Goal: Contribute content

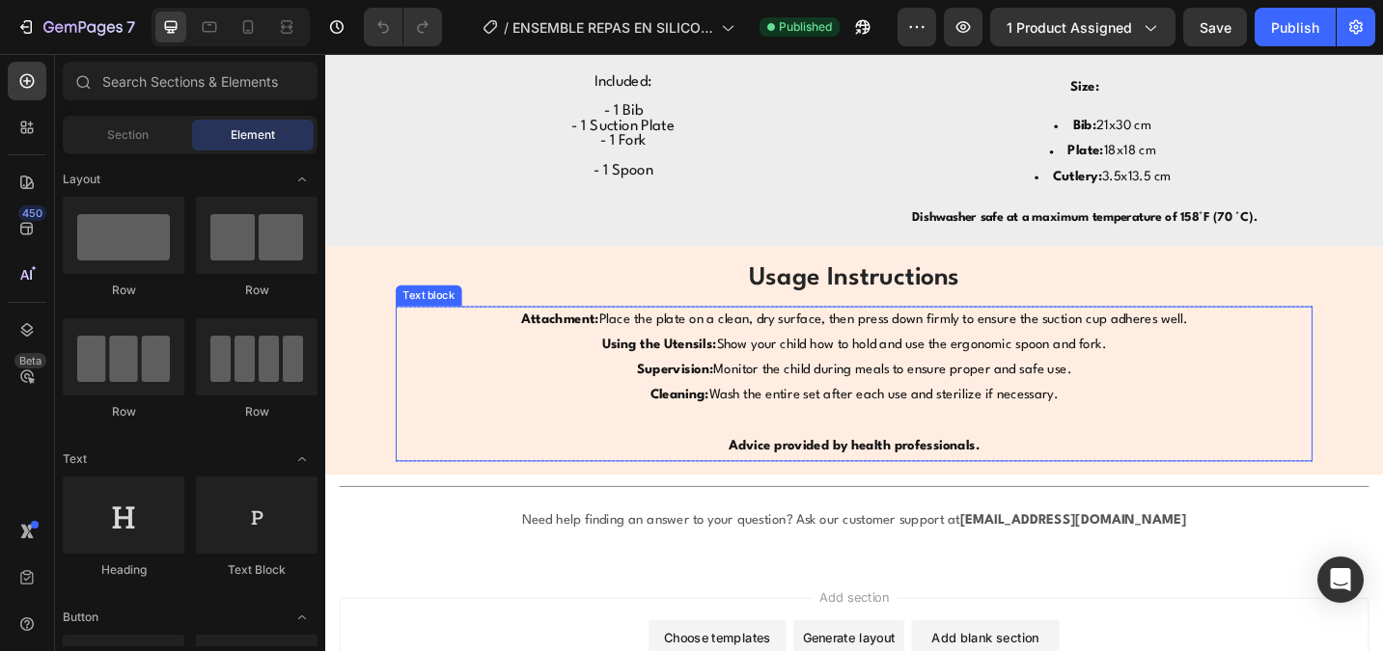
scroll to position [2037, 0]
click at [1133, 413] on p "Attachment: Place the plate on a clean, dry surface, then press down firmly to …" at bounding box center [903, 386] width 999 height 111
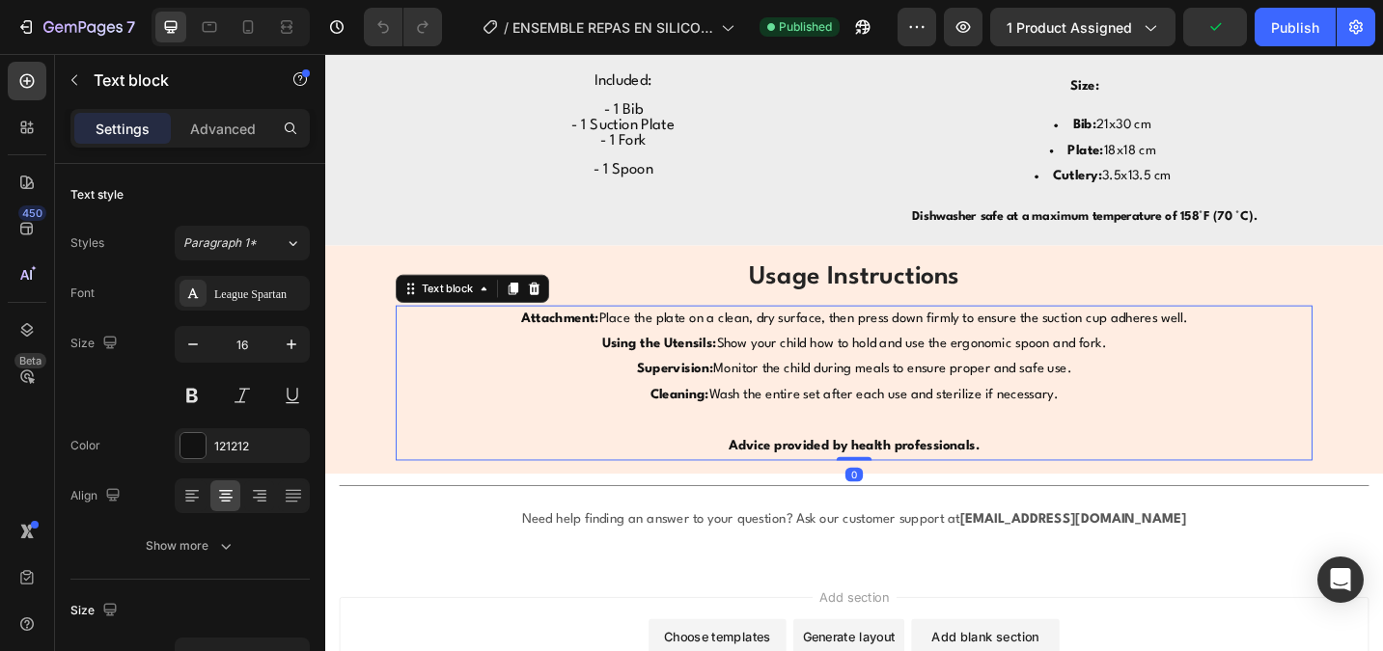
click at [1128, 429] on p "Attachment: Place the plate on a clean, dry surface, then press down firmly to …" at bounding box center [903, 386] width 999 height 111
click at [1129, 429] on p "Attachment: Place the plate on a clean, dry surface, then press down firmly to …" at bounding box center [903, 386] width 999 height 111
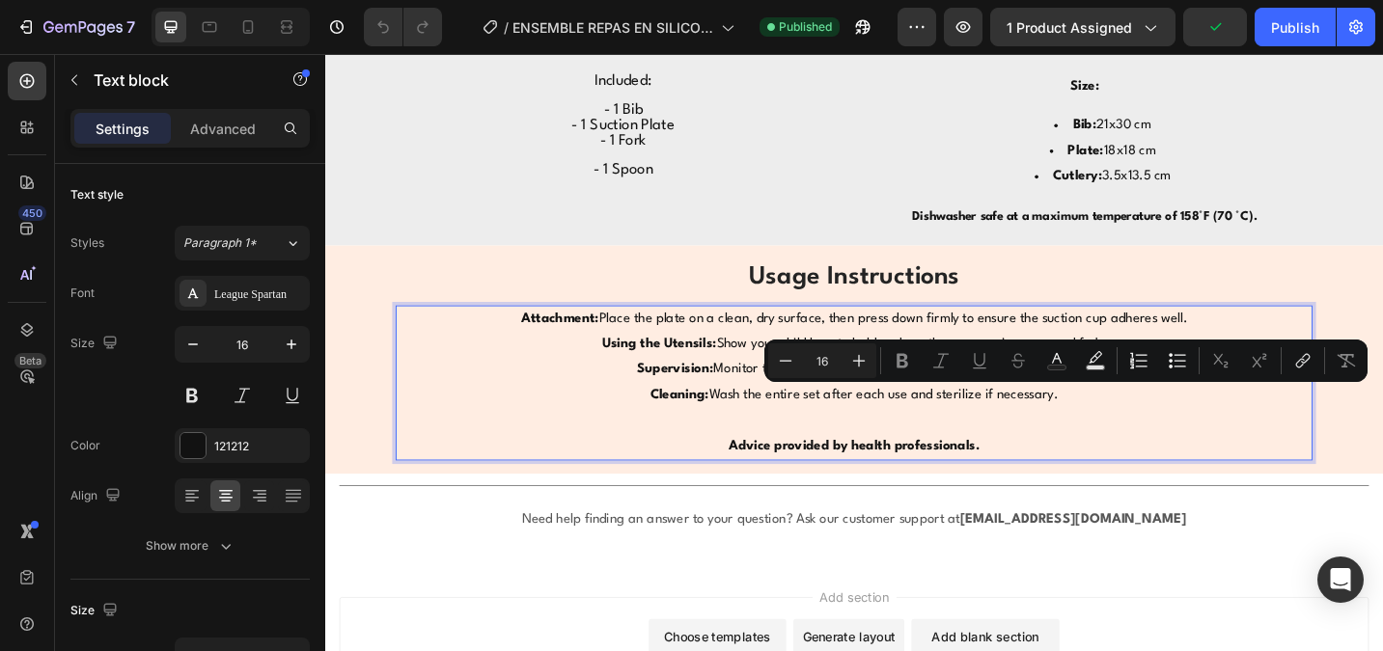
click at [1135, 427] on p "Attachment: Place the plate on a clean, dry surface, then press down firmly to …" at bounding box center [903, 386] width 999 height 111
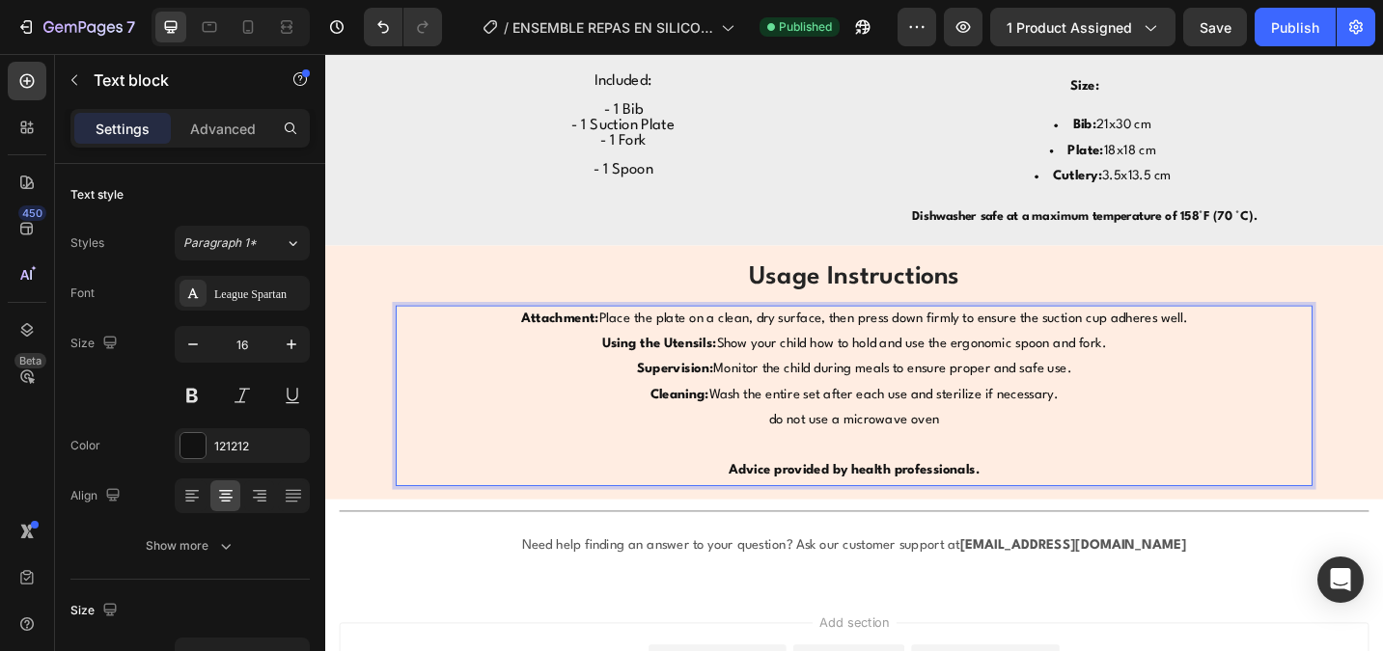
click at [820, 452] on p "do not use a microwave oven" at bounding box center [903, 456] width 999 height 28
click at [861, 451] on p "Do not use a microwave oven" at bounding box center [903, 456] width 999 height 28
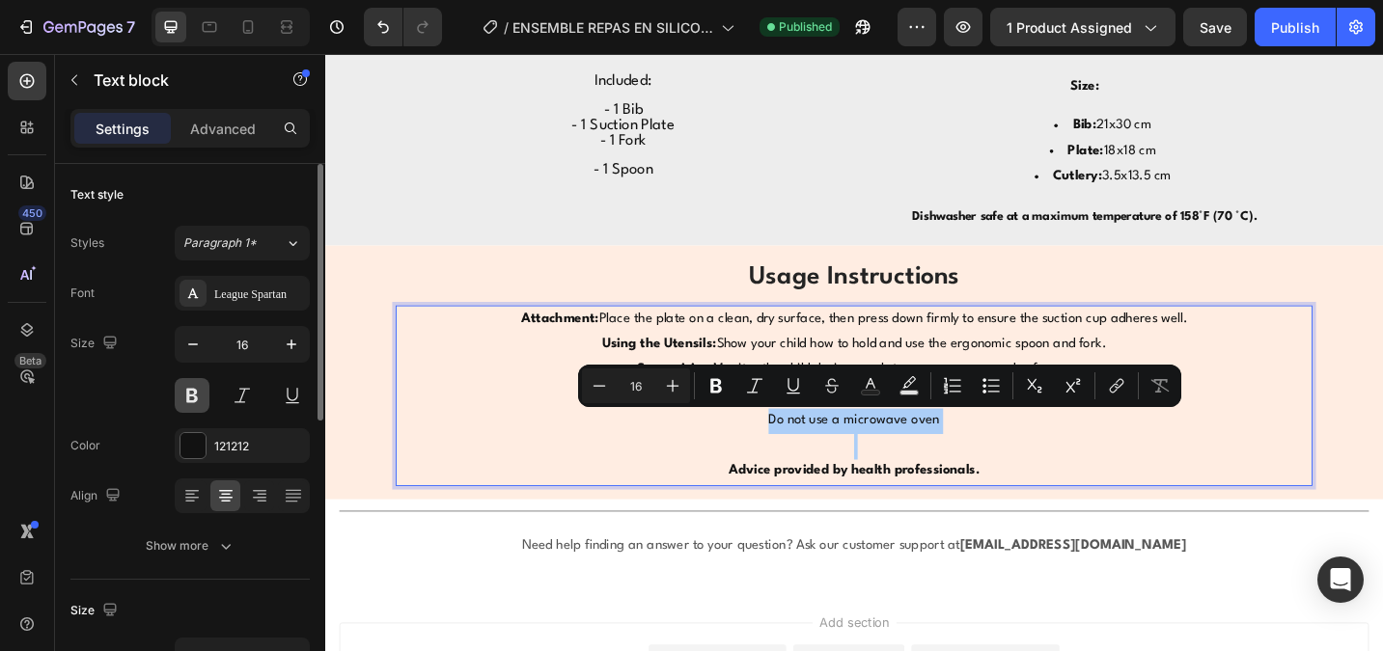
click at [198, 397] on button at bounding box center [192, 395] width 35 height 35
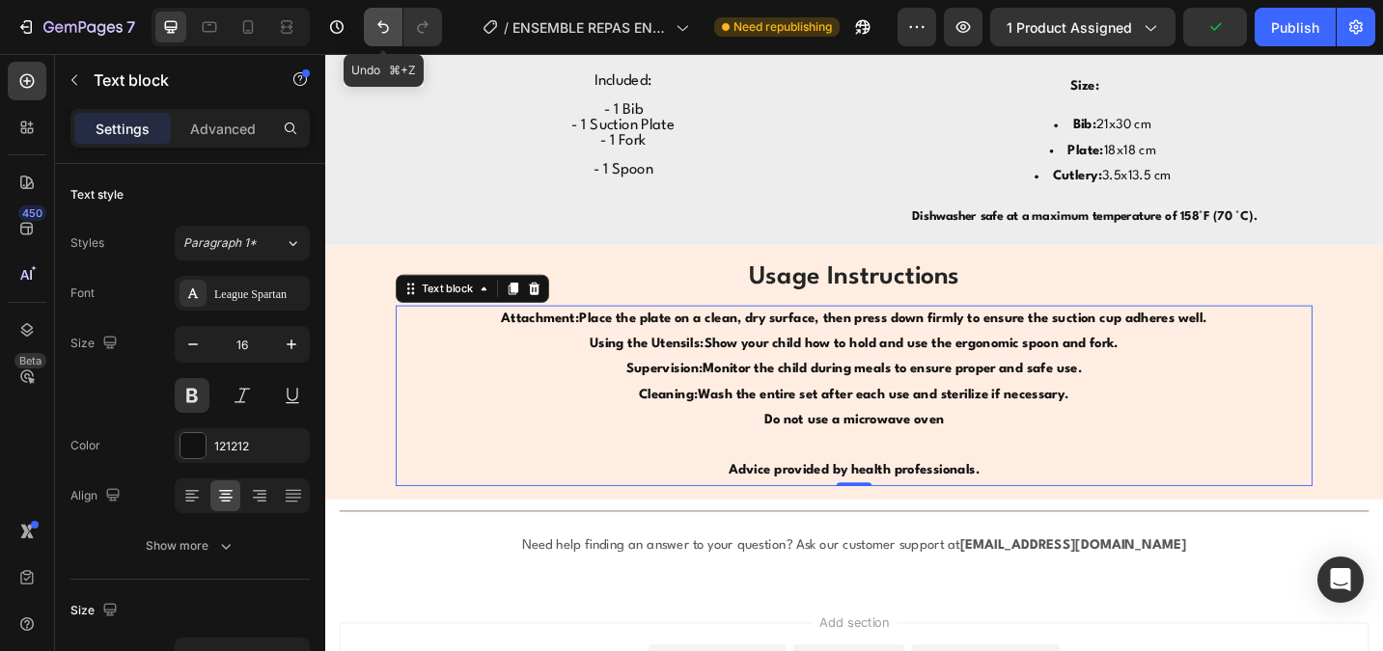
click at [385, 31] on icon "Undo/Redo" at bounding box center [382, 26] width 19 height 19
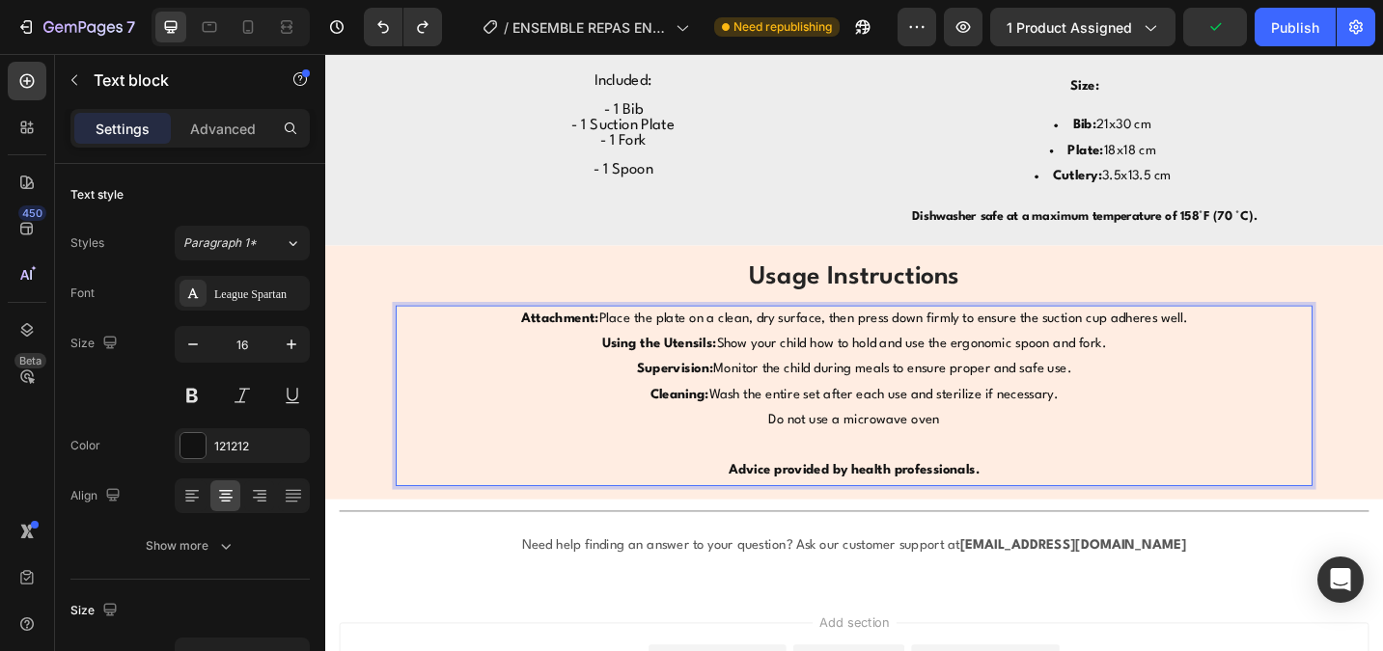
click at [914, 459] on p "Do not use a microwave oven" at bounding box center [903, 456] width 999 height 28
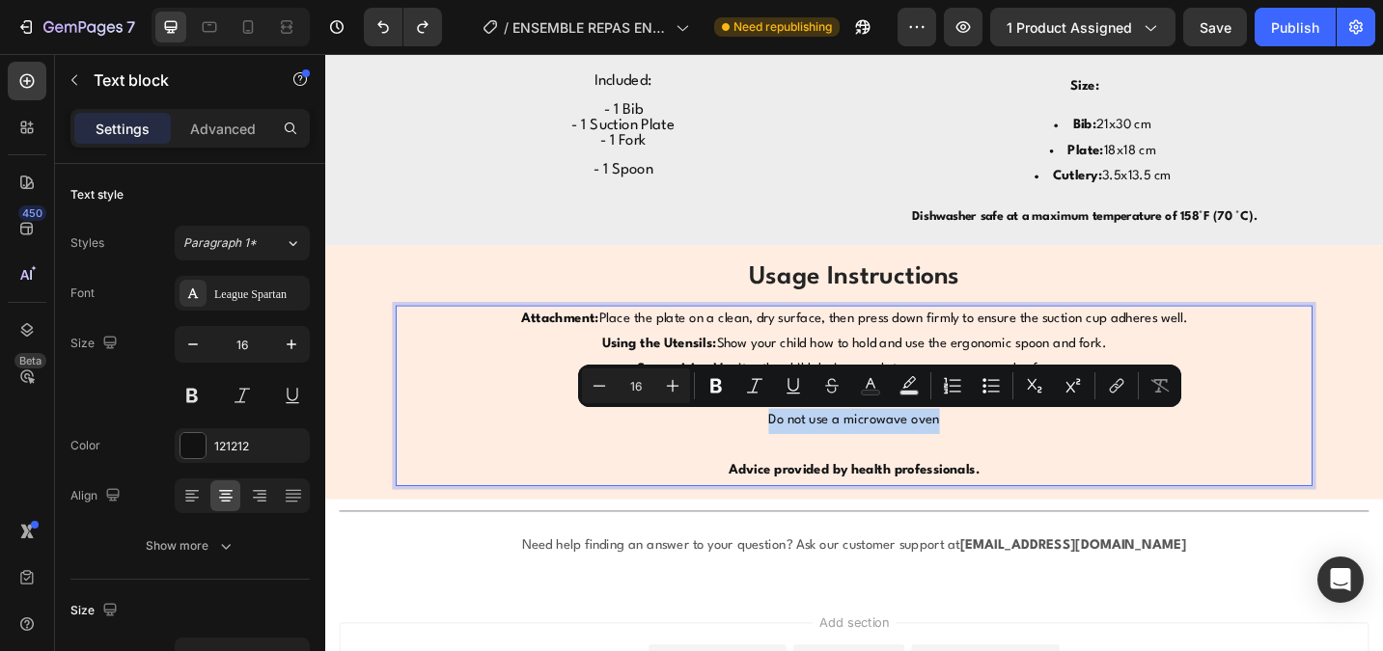
drag, startPoint x: 1002, startPoint y: 451, endPoint x: 808, endPoint y: 453, distance: 193.9
click at [808, 453] on p "Do not use a microwave oven" at bounding box center [903, 456] width 999 height 28
click at [721, 395] on icon "Editor contextual toolbar" at bounding box center [715, 385] width 19 height 19
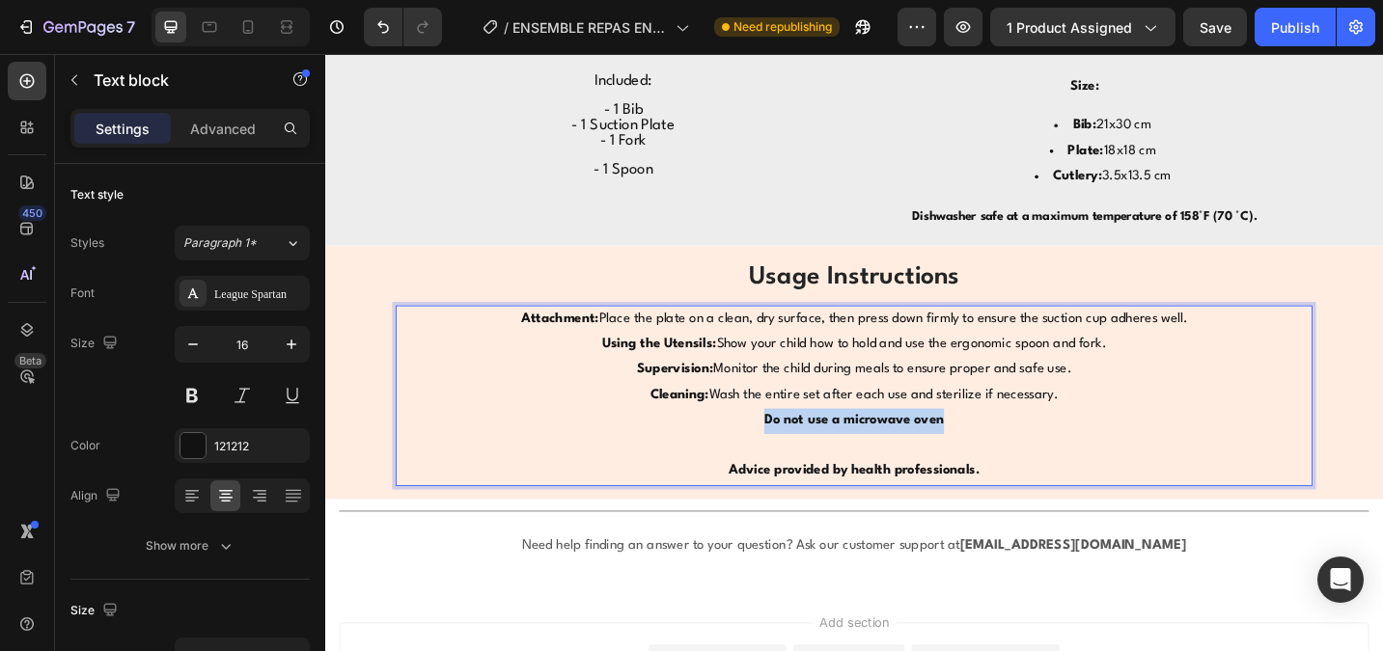
drag, startPoint x: 1004, startPoint y: 451, endPoint x: 802, endPoint y: 453, distance: 202.6
click at [802, 453] on p "Do not use a microwave oven" at bounding box center [903, 456] width 999 height 28
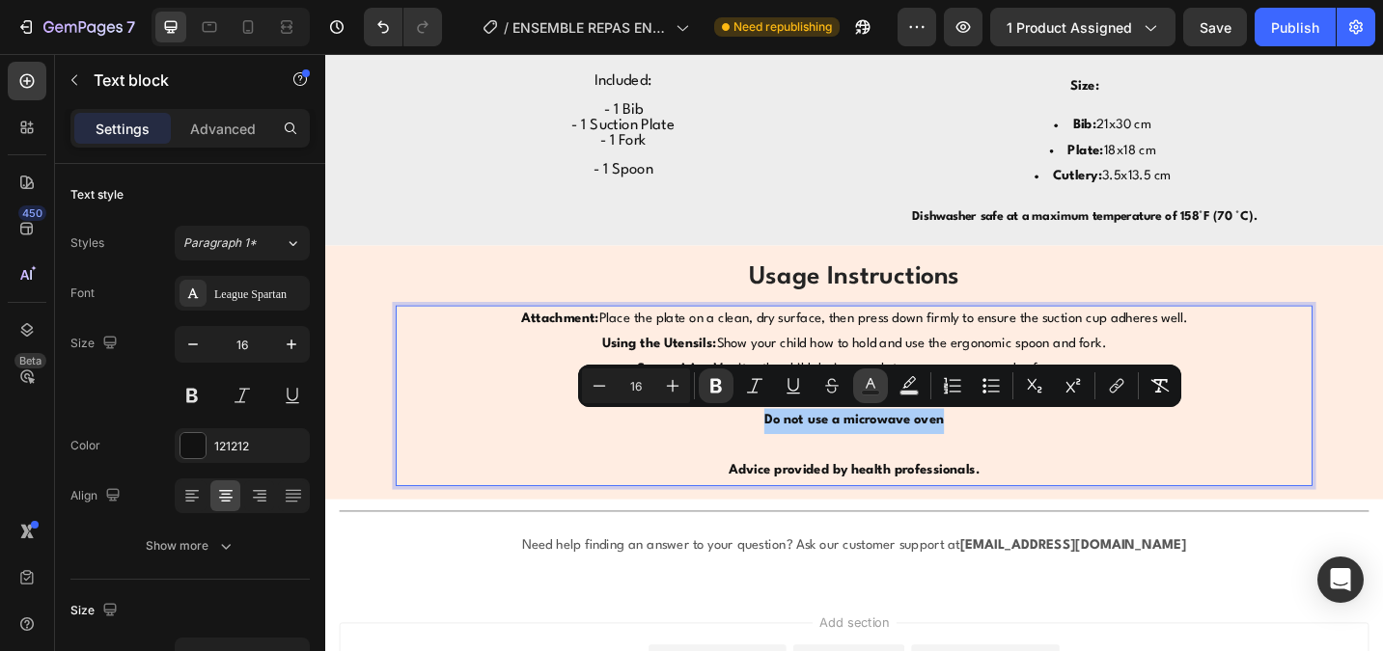
click at [877, 388] on icon "Editor contextual toolbar" at bounding box center [870, 385] width 19 height 19
type input "121212"
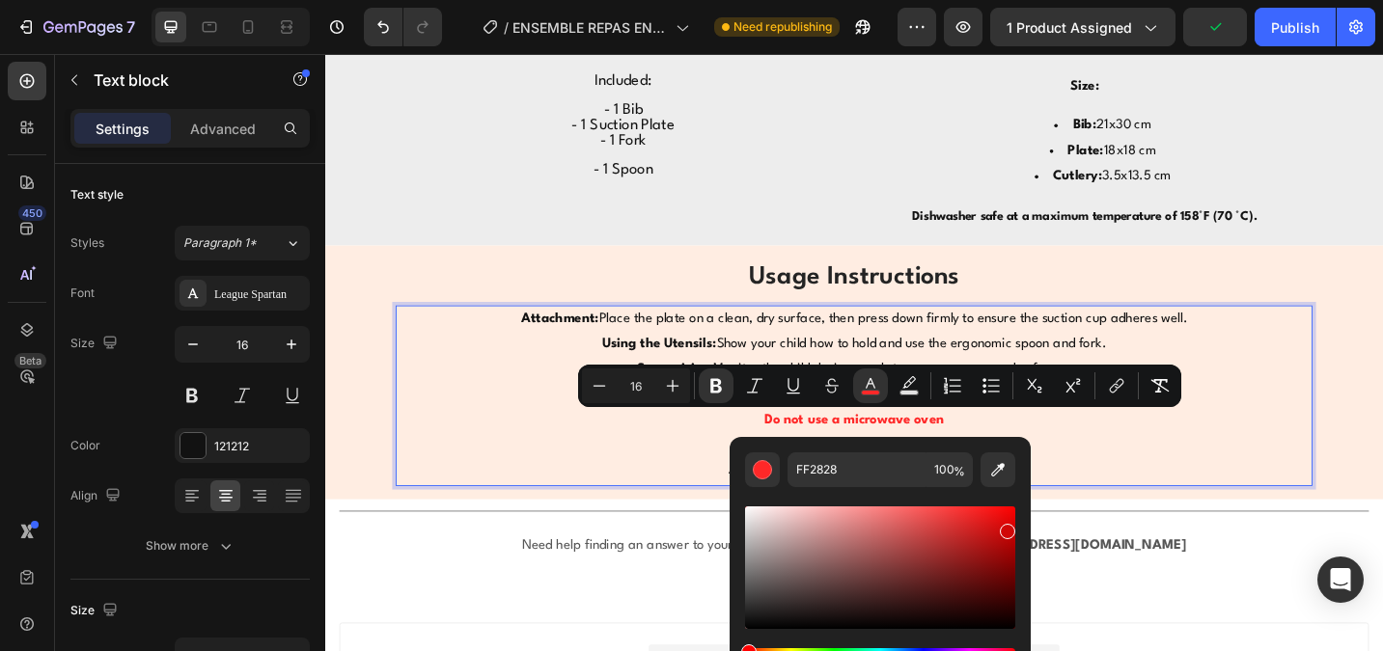
drag, startPoint x: 951, startPoint y: 511, endPoint x: 1004, endPoint y: 527, distance: 55.3
click at [1005, 527] on div "Editor contextual toolbar" at bounding box center [880, 568] width 270 height 123
type input "D30808"
click at [988, 452] on strong "Do not use a microwave oven" at bounding box center [904, 455] width 197 height 14
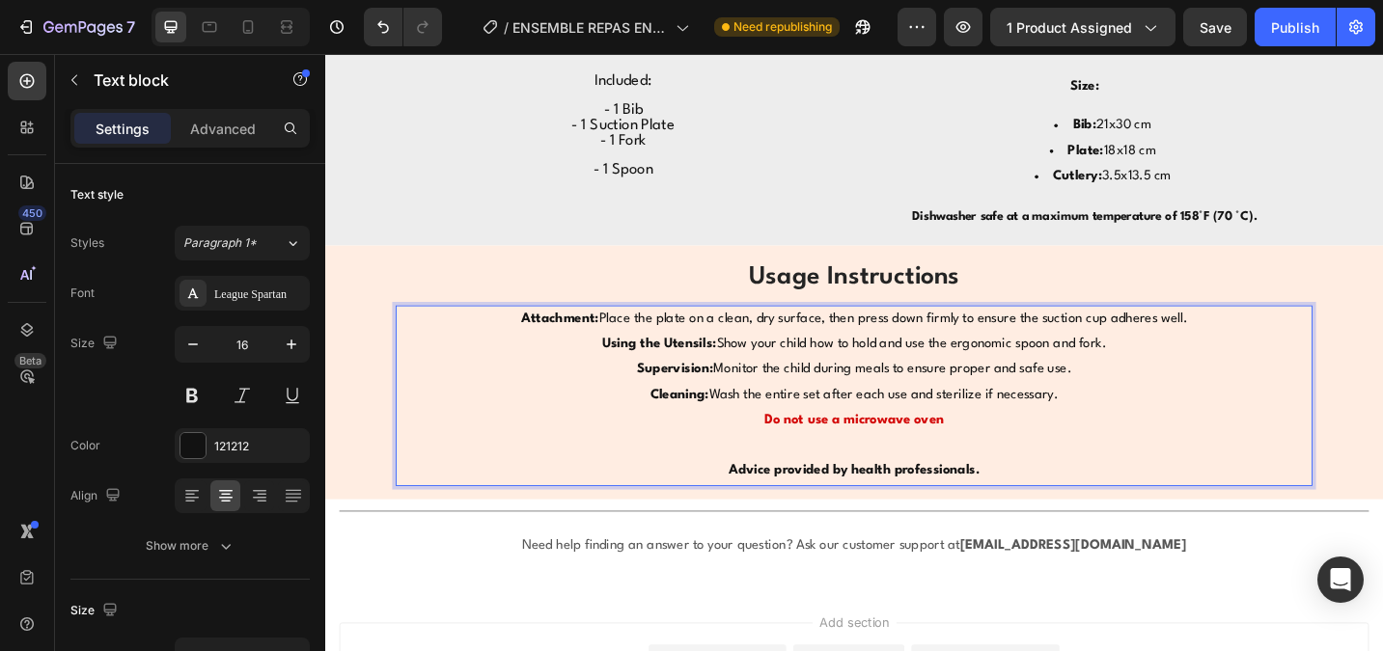
click at [805, 455] on p "Do not use a microwave oven" at bounding box center [903, 456] width 999 height 28
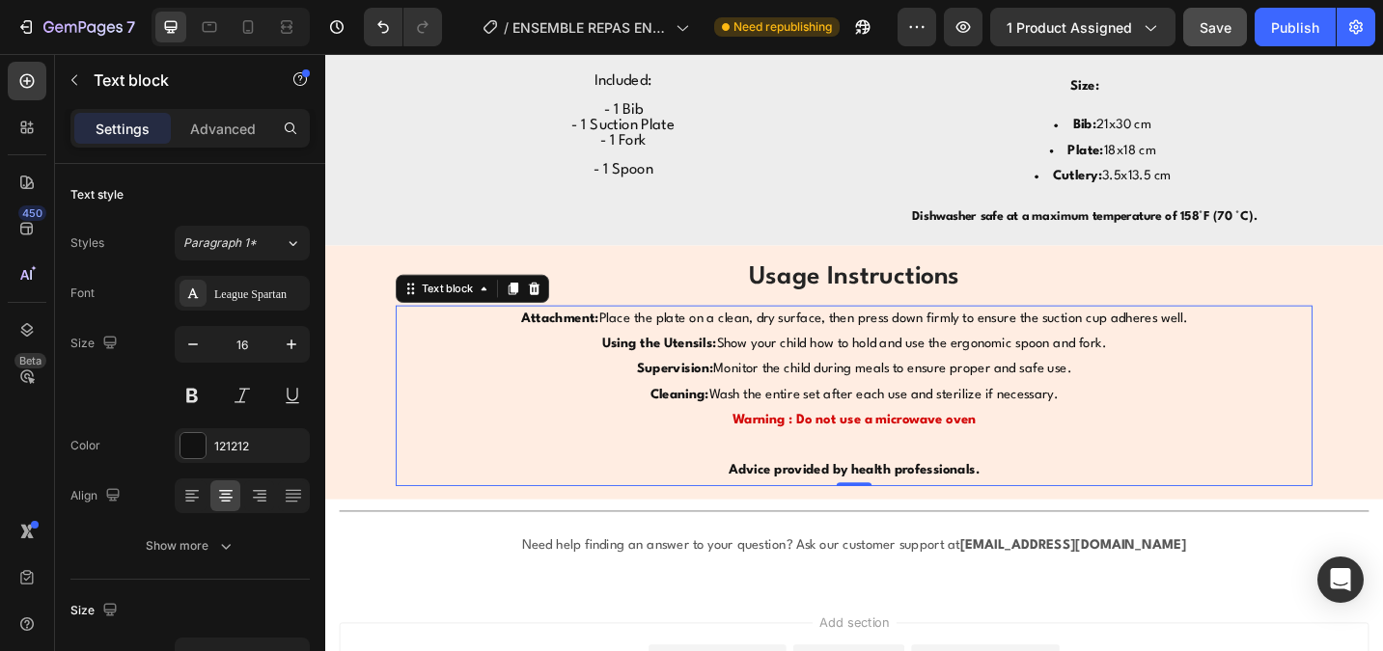
click at [1217, 28] on span "Save" at bounding box center [1215, 27] width 32 height 16
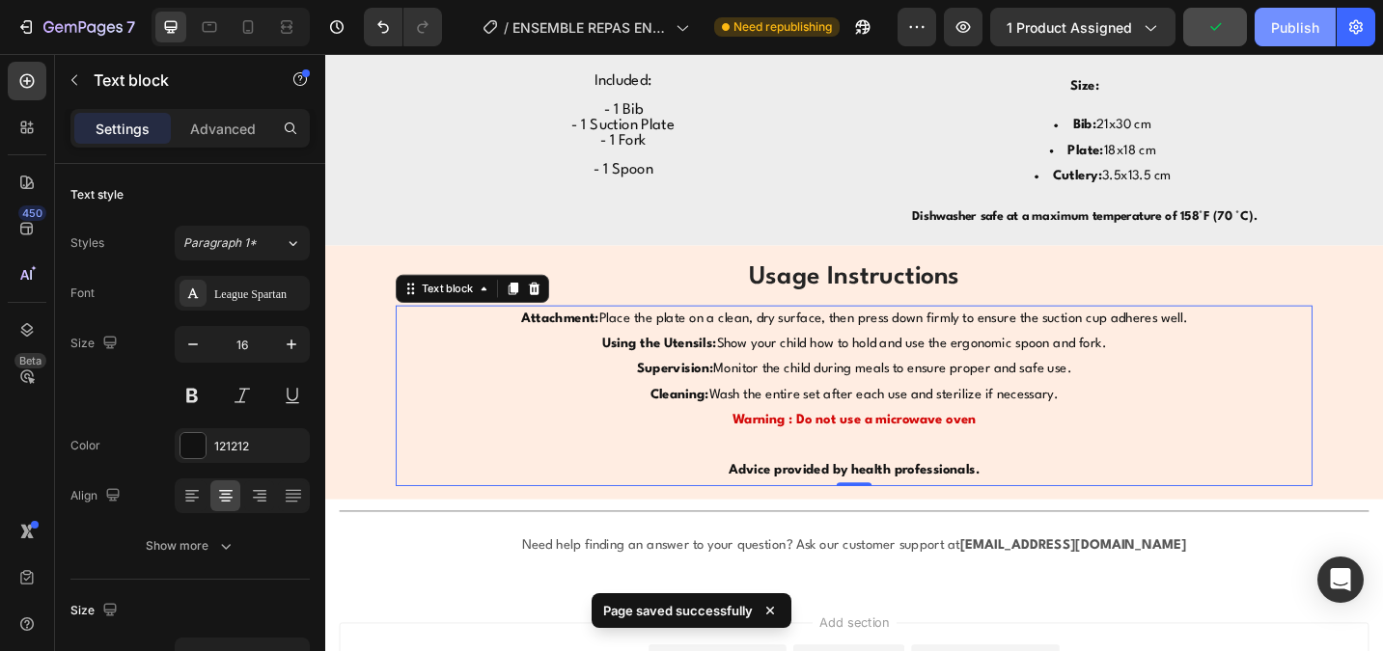
click at [1299, 27] on div "Publish" at bounding box center [1295, 27] width 48 height 20
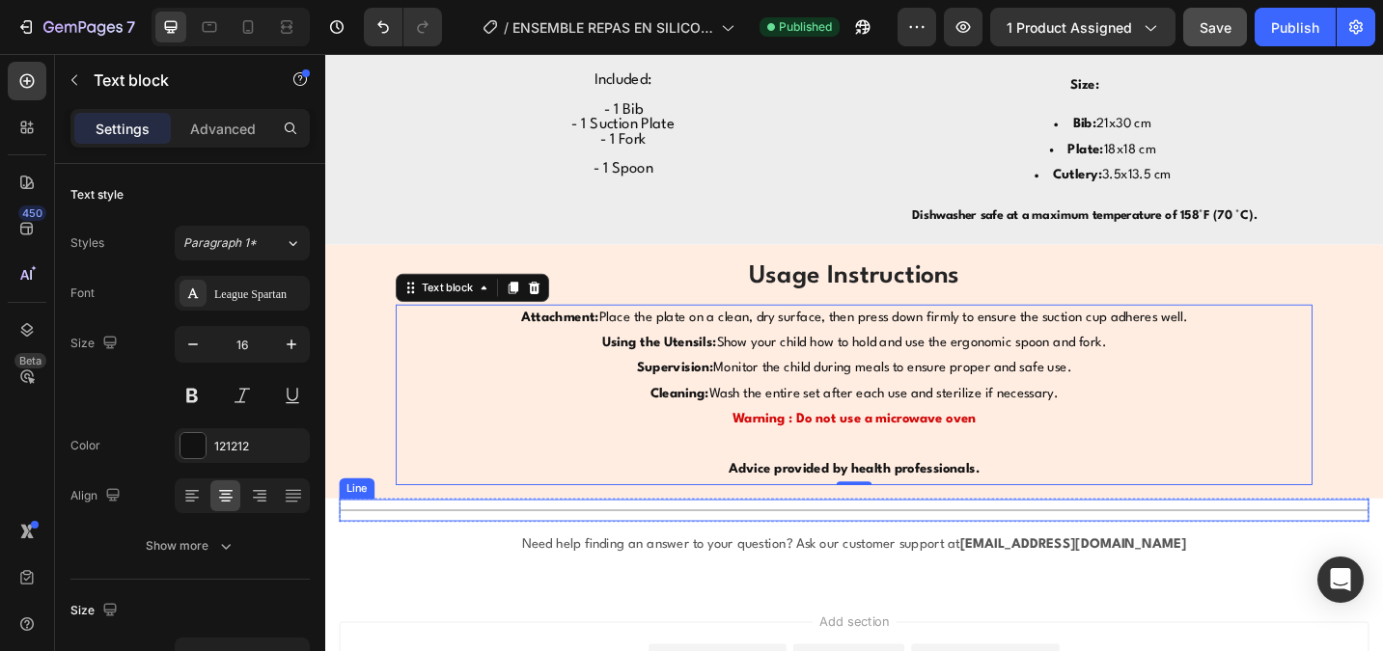
scroll to position [2017, 0]
